Goal: Use online tool/utility: Utilize a website feature to perform a specific function

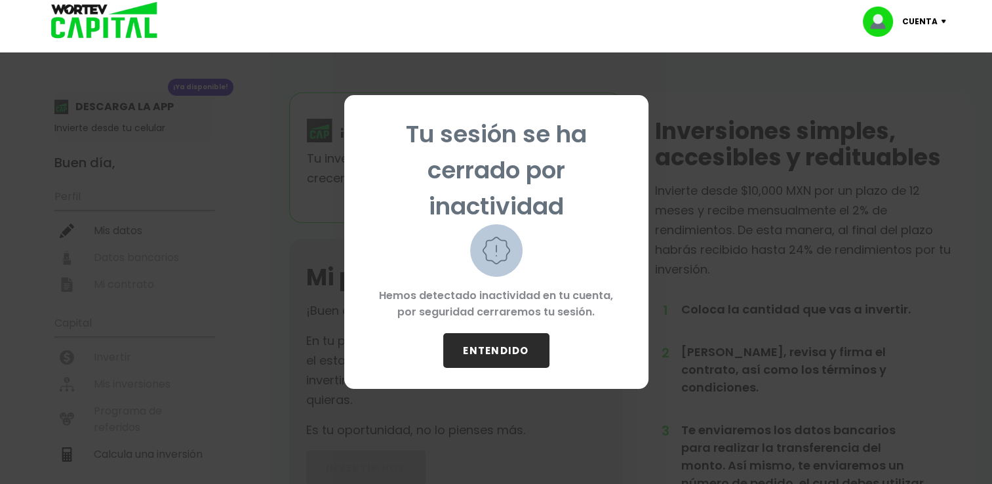
click at [500, 359] on button "ENTENDIDO" at bounding box center [496, 350] width 106 height 35
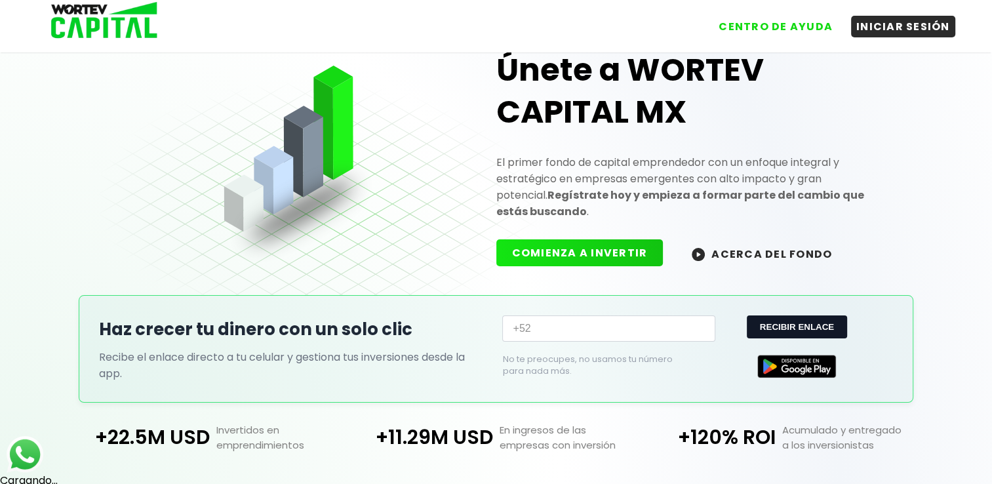
scroll to position [31, 0]
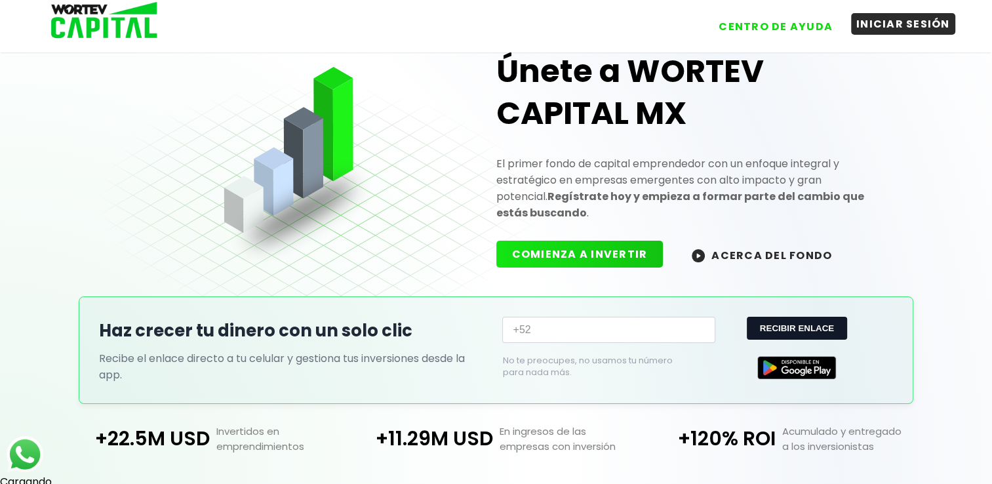
click at [908, 18] on button "INICIAR SESIÓN" at bounding box center [903, 24] width 104 height 22
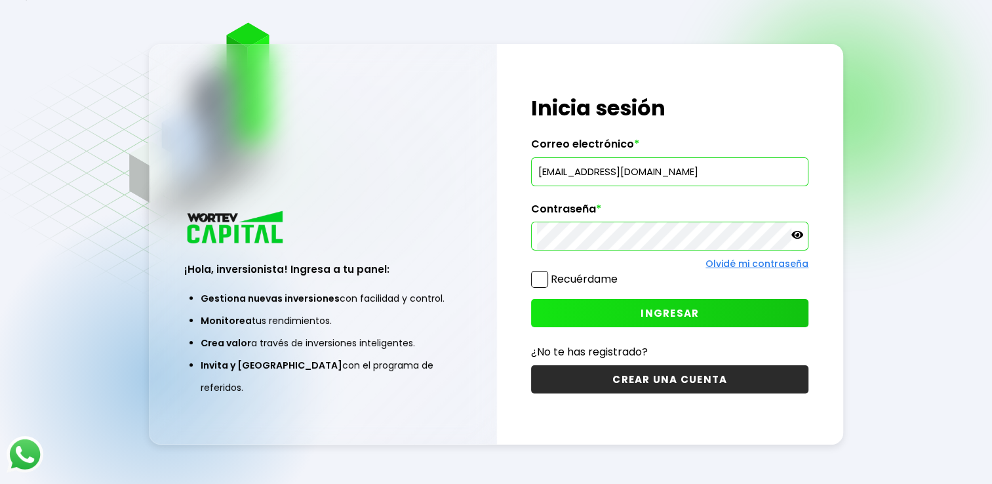
click at [539, 271] on span at bounding box center [539, 279] width 17 height 17
click at [620, 273] on input "Recuérdame" at bounding box center [620, 273] width 0 height 0
click at [603, 308] on button "INGRESAR" at bounding box center [669, 313] width 277 height 28
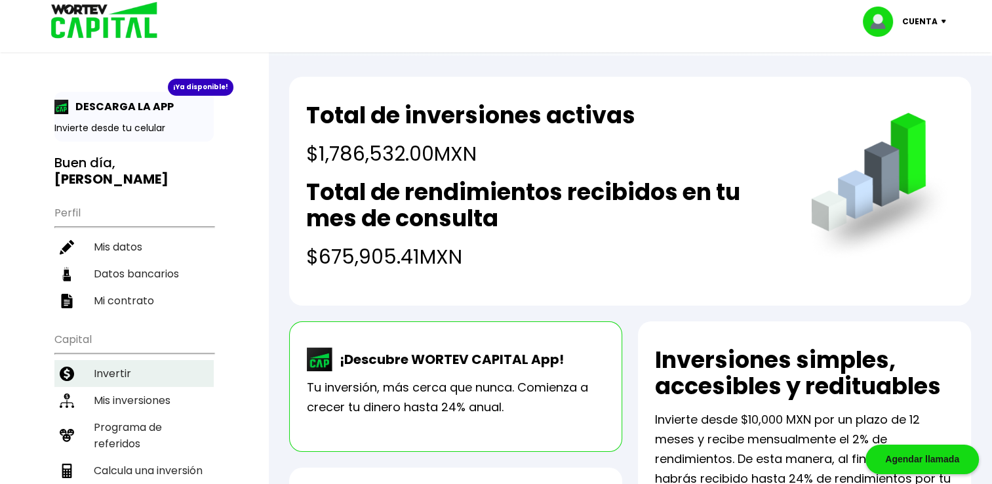
click at [134, 366] on li "Invertir" at bounding box center [133, 373] width 159 height 27
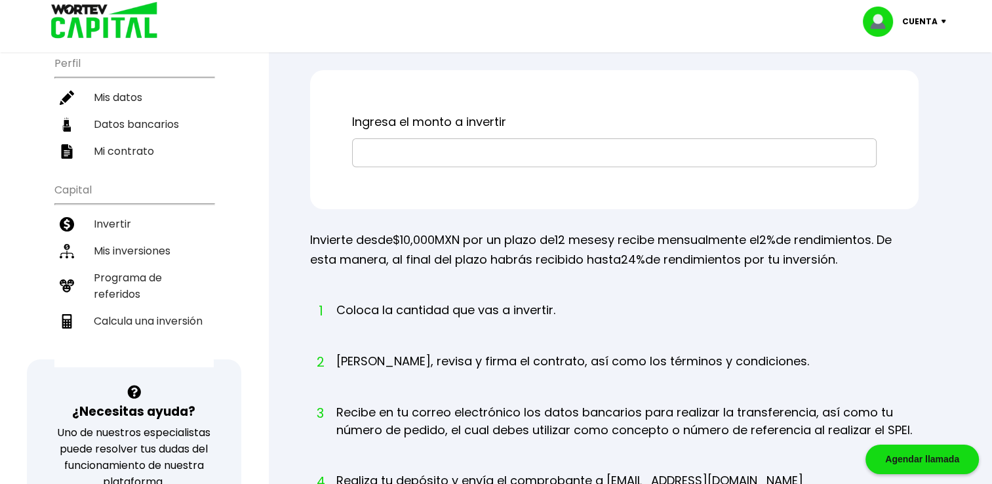
scroll to position [144, 0]
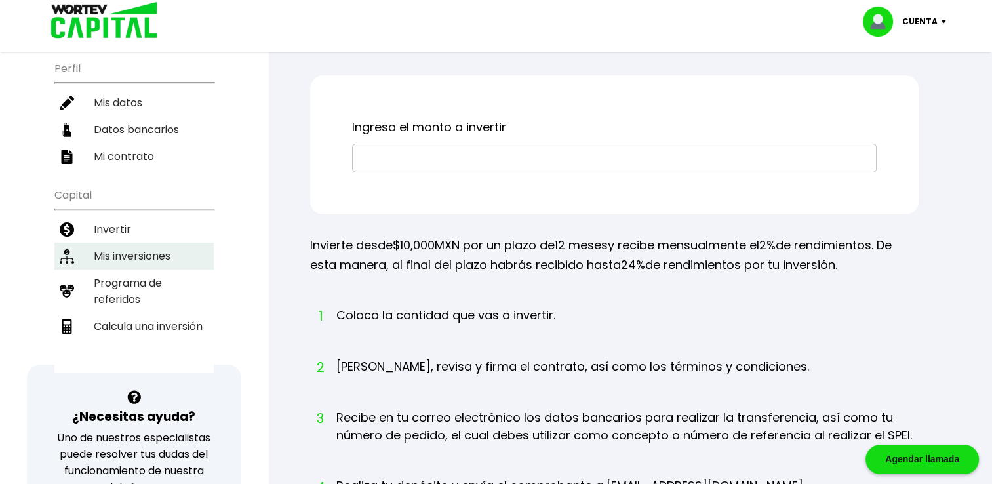
click at [146, 250] on li "Mis inversiones" at bounding box center [133, 256] width 159 height 27
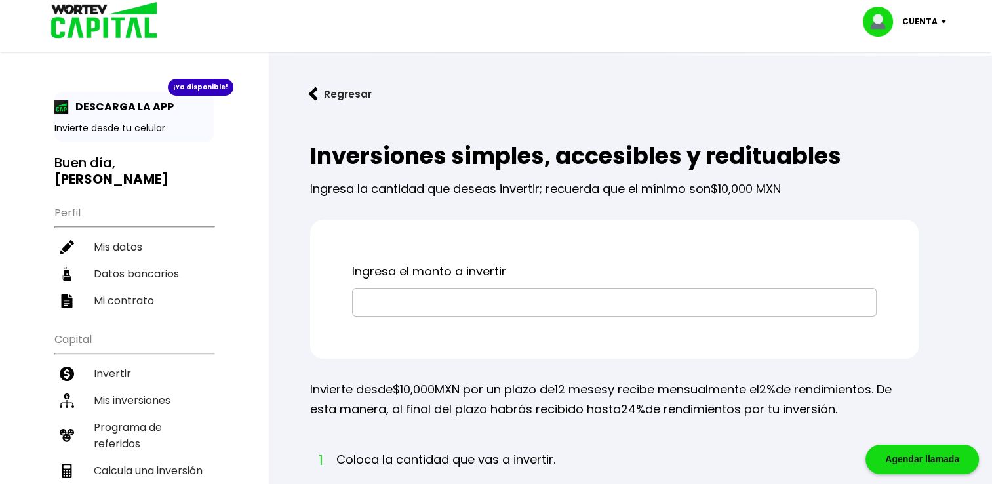
scroll to position [144, 0]
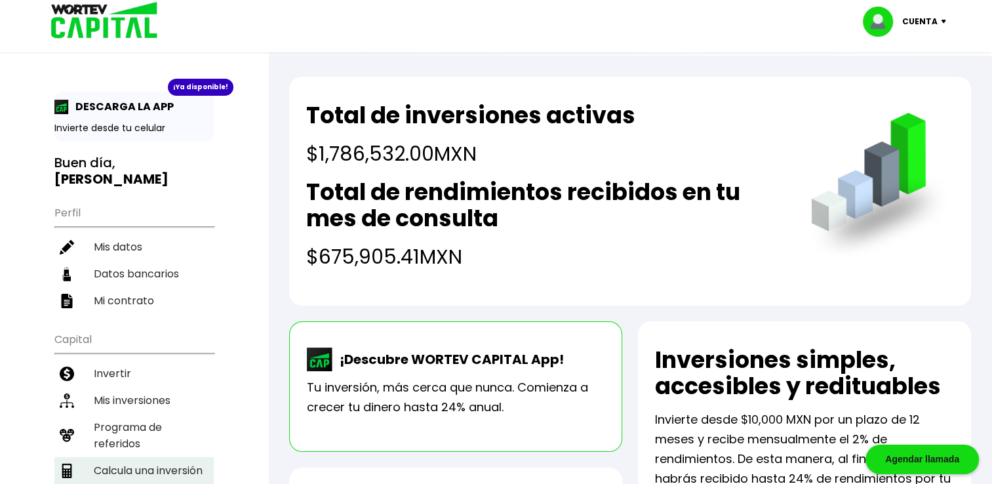
click at [132, 458] on li "Calcula una inversión" at bounding box center [133, 470] width 159 height 27
select select "1"
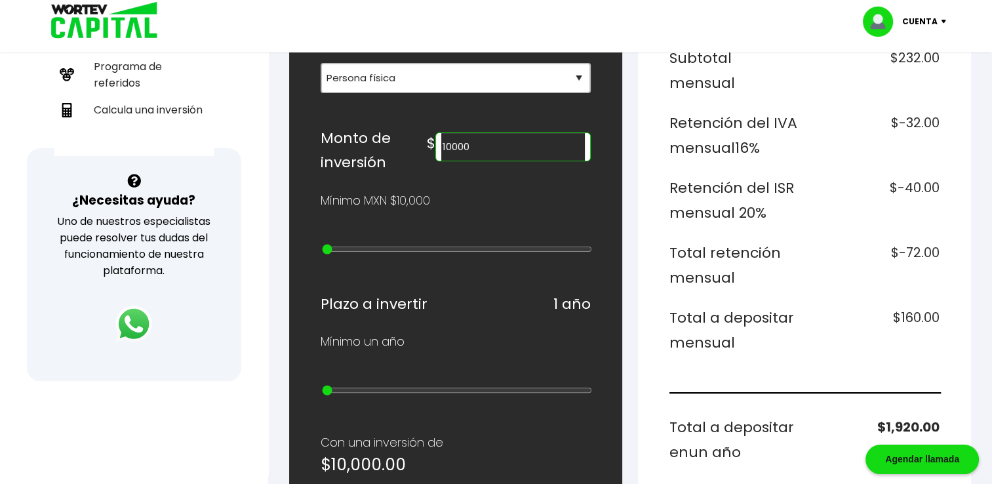
scroll to position [362, 0]
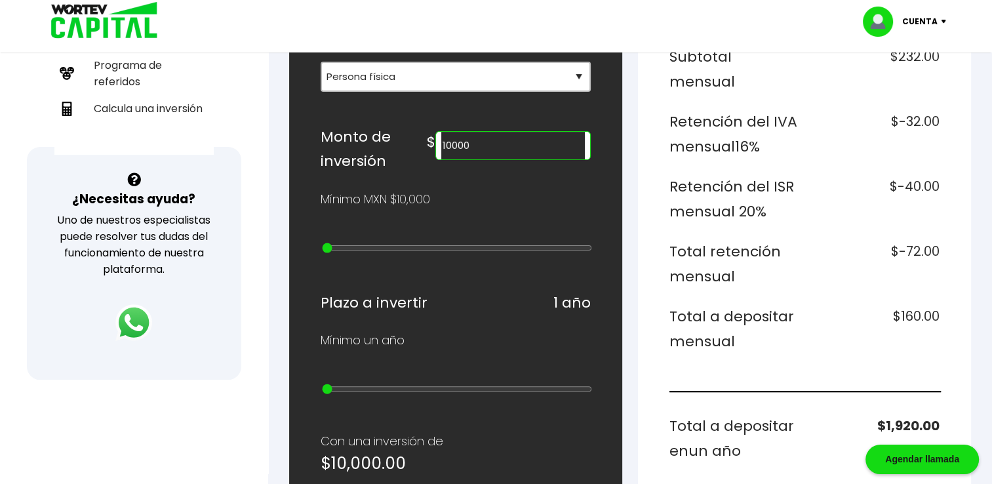
click at [523, 147] on input "10000" at bounding box center [513, 146] width 144 height 28
type input "1"
type input "1786000"
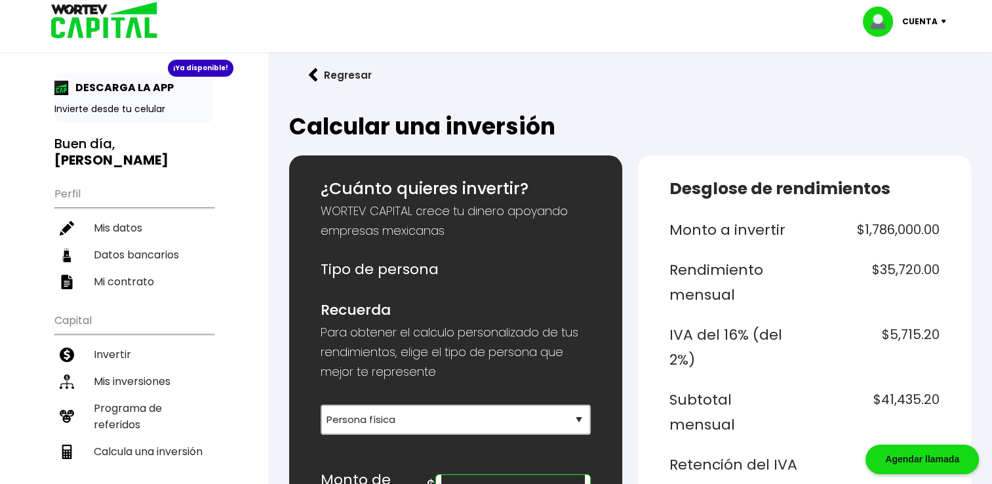
scroll to position [0, 0]
